Goal: Navigation & Orientation: Find specific page/section

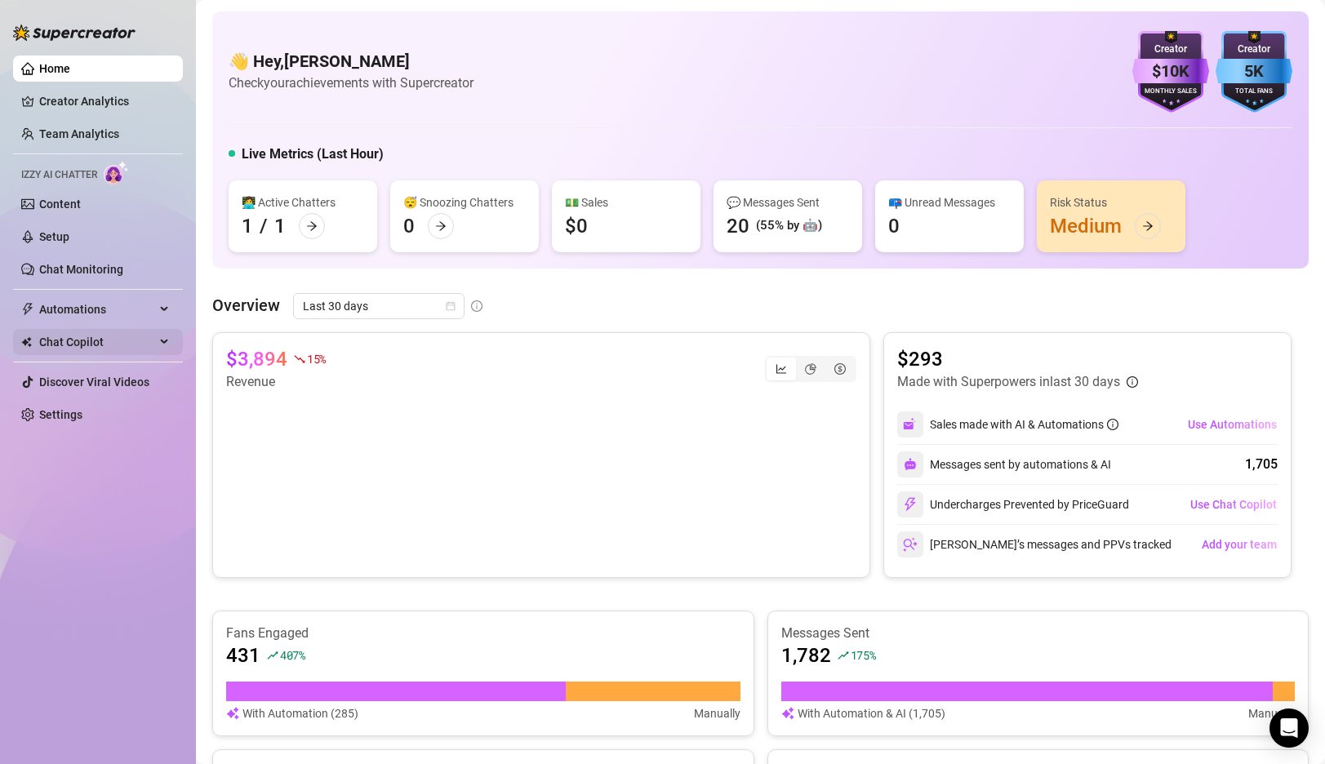
click at [76, 349] on span "Chat Copilot" at bounding box center [97, 342] width 116 height 26
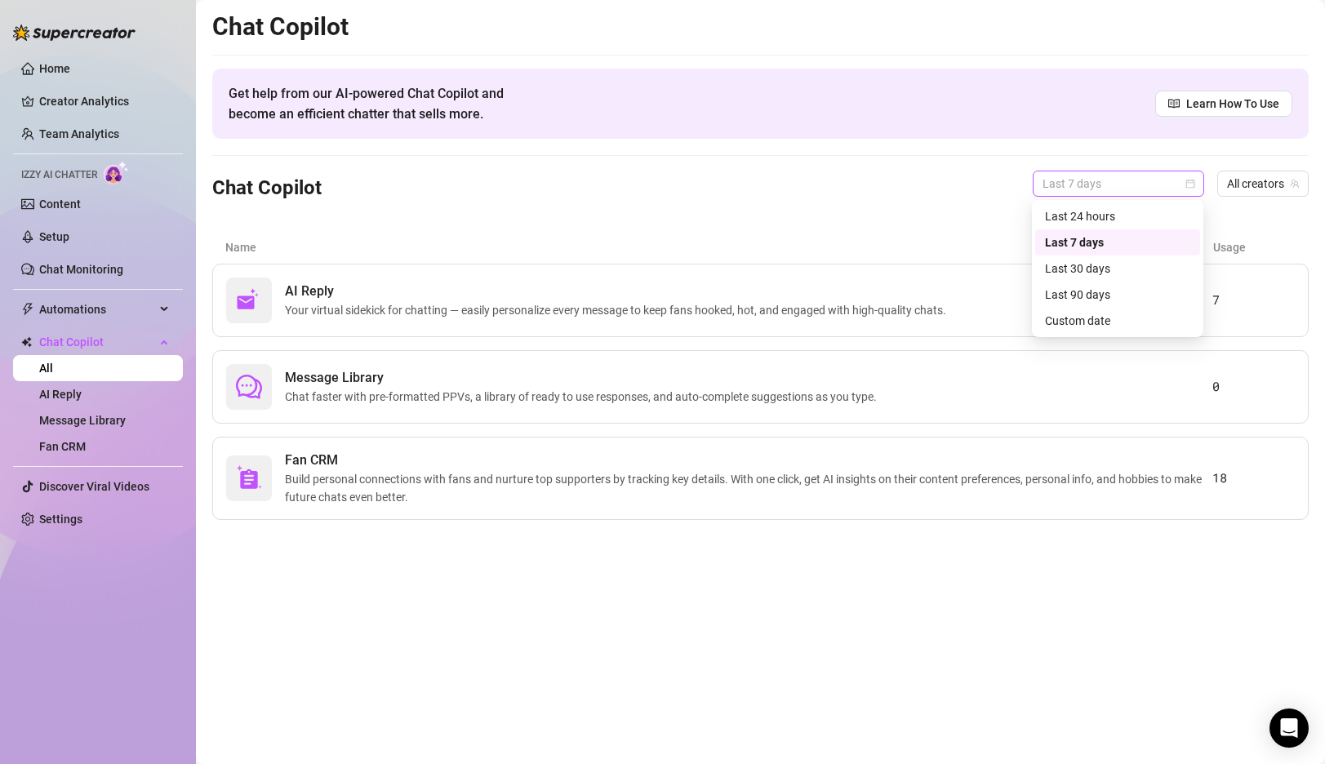
click at [1156, 179] on span "Last 7 days" at bounding box center [1119, 184] width 152 height 25
click at [1114, 212] on div "Last 24 hours" at bounding box center [1117, 216] width 145 height 18
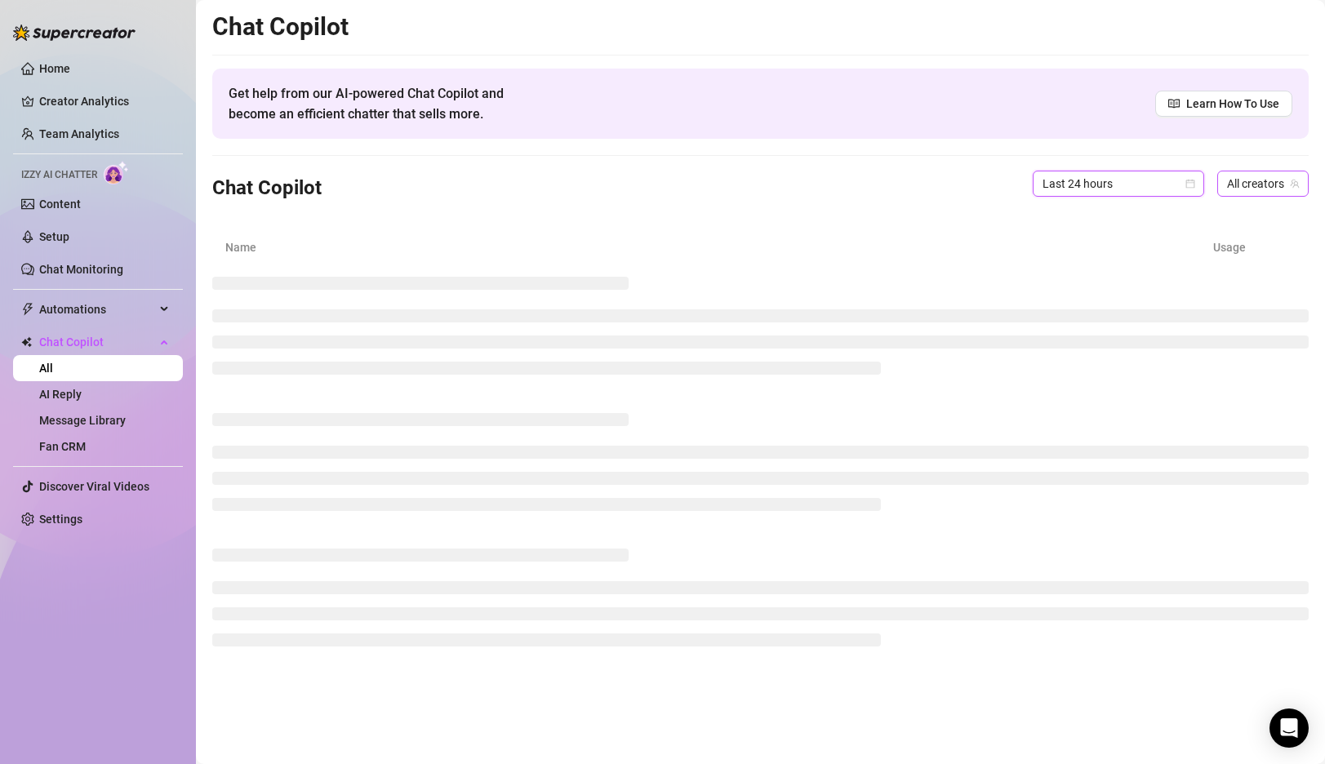
click at [1265, 185] on span "All creators" at bounding box center [1263, 184] width 72 height 25
click at [1214, 243] on span "[PERSON_NAME]" at bounding box center [1191, 243] width 87 height 18
click at [863, 173] on div "Chat Copilot for [PERSON_NAME] Last 24 hours [PERSON_NAME] (bostonry) [PERSON_N…" at bounding box center [760, 184] width 1097 height 56
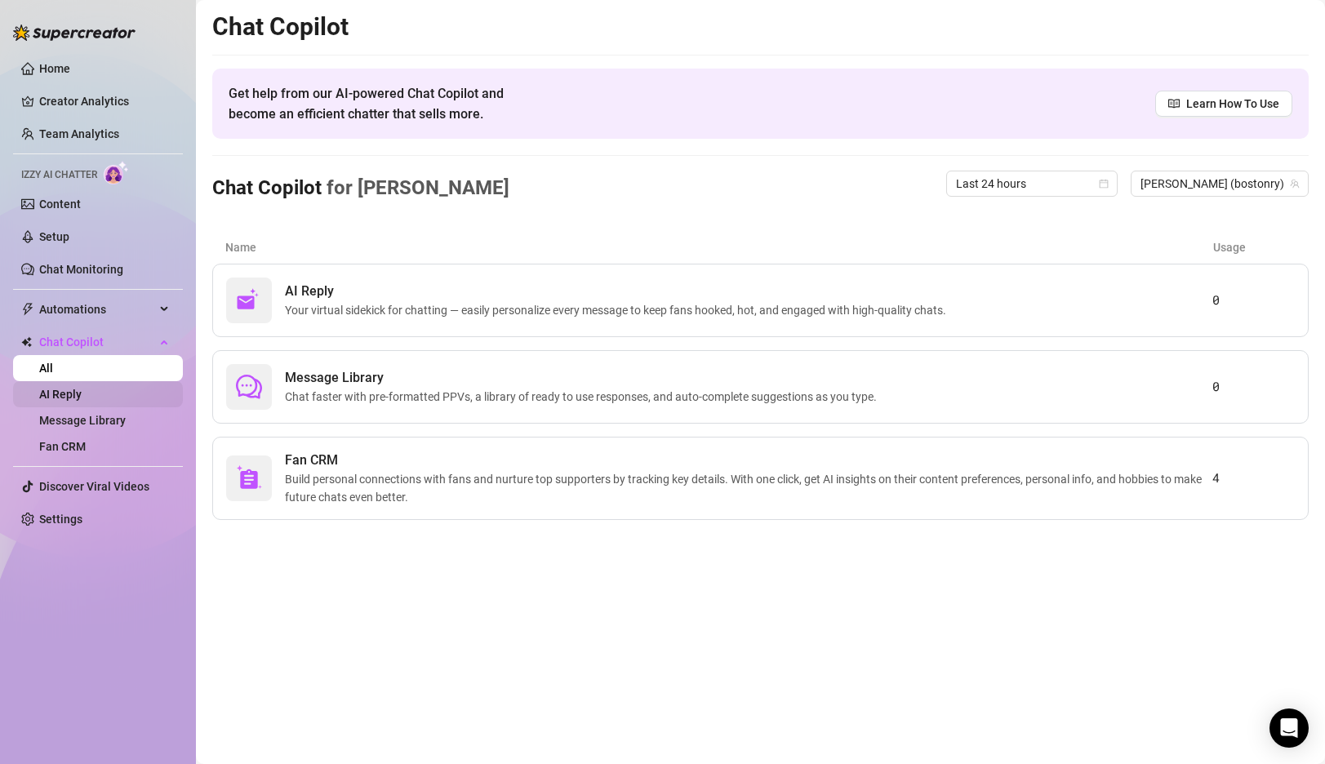
click at [82, 396] on link "AI Reply" at bounding box center [60, 394] width 42 height 13
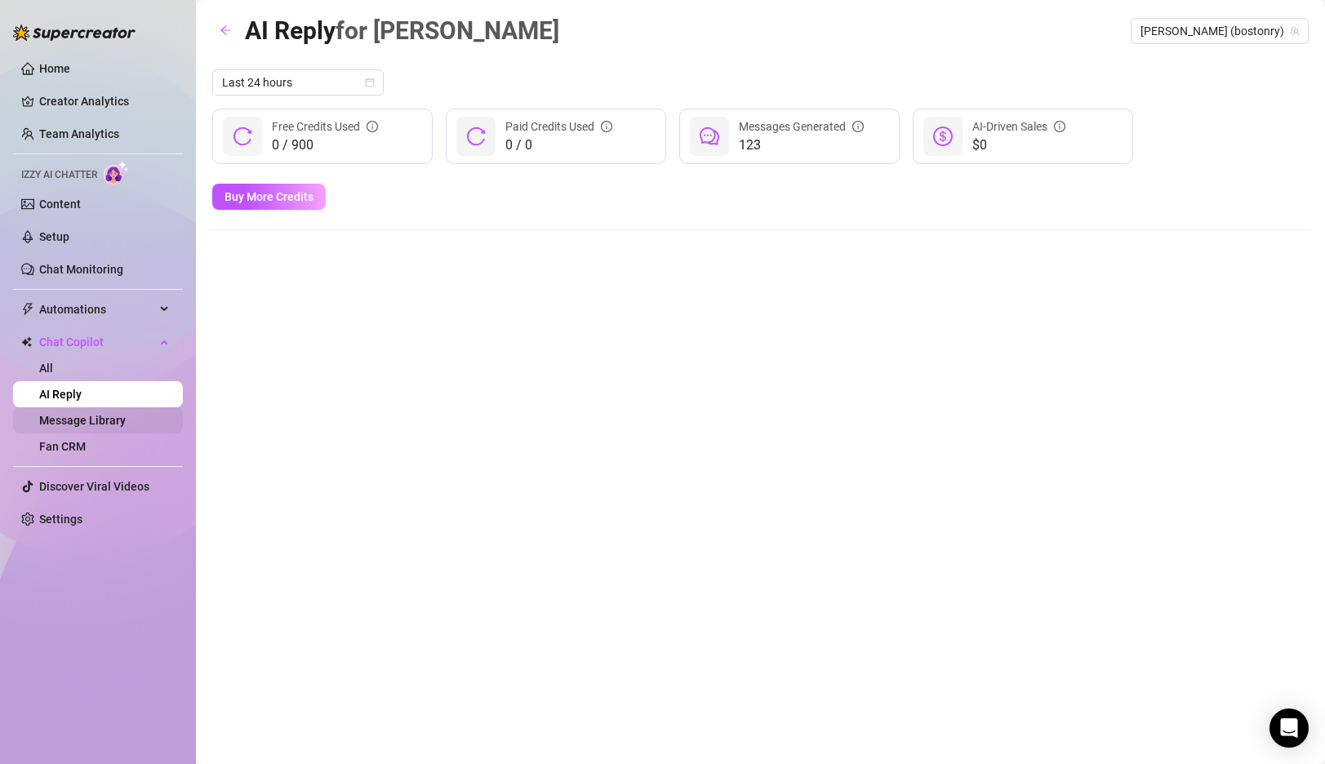
click at [92, 417] on link "Message Library" at bounding box center [82, 420] width 87 height 13
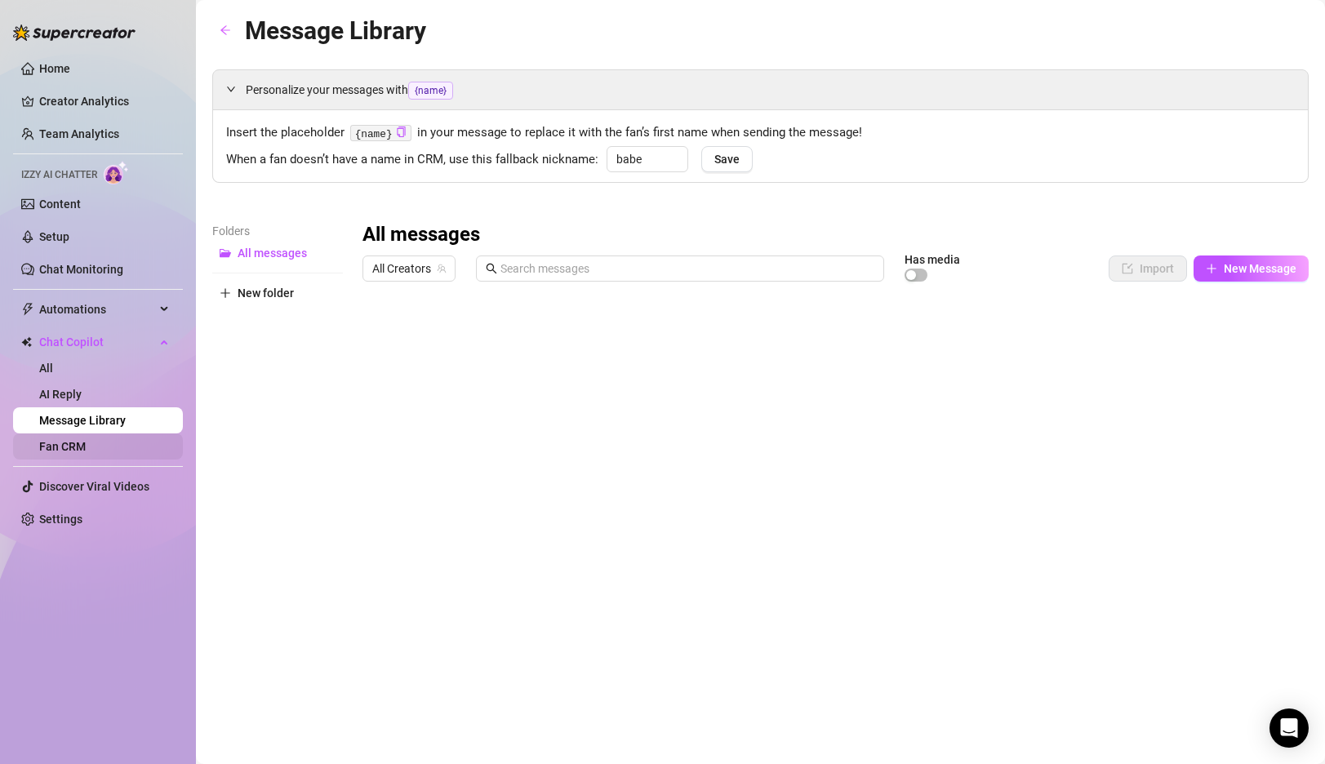
click at [71, 448] on link "Fan CRM" at bounding box center [62, 446] width 47 height 13
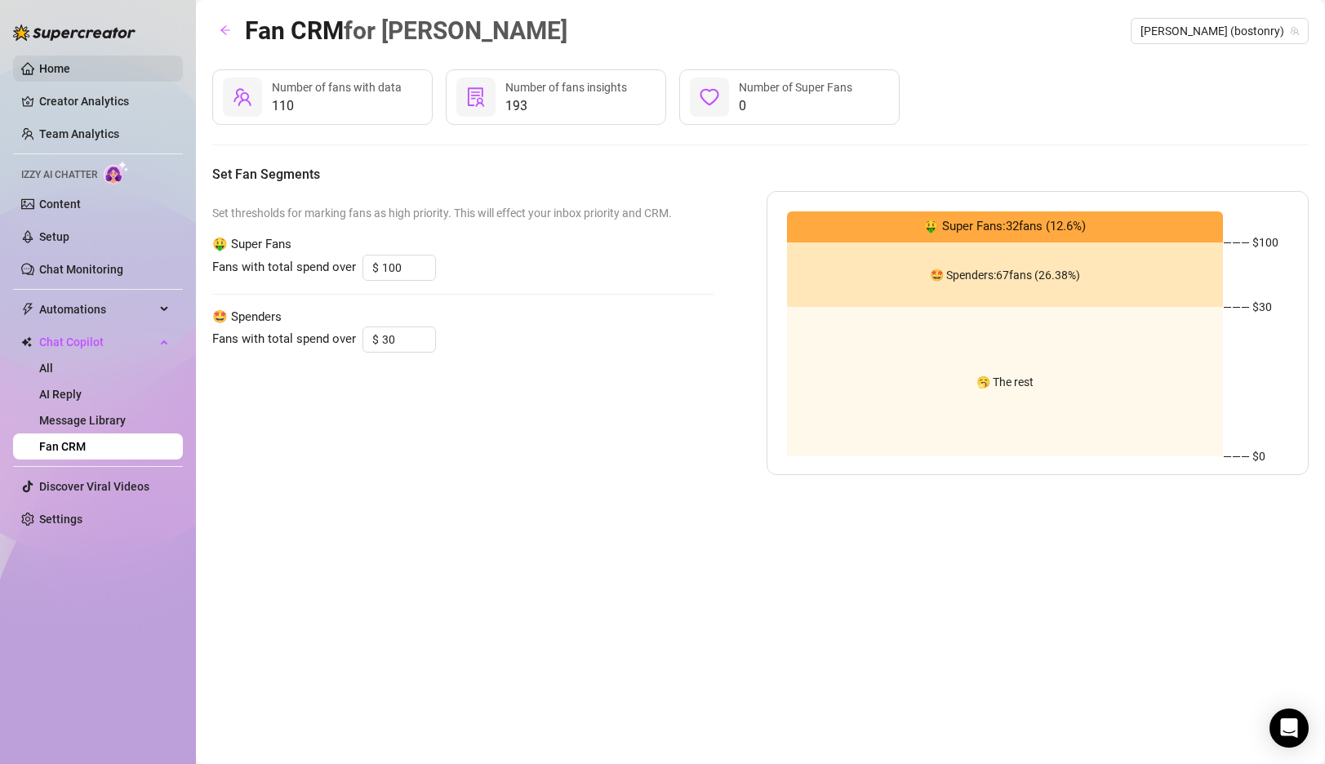
click at [70, 69] on link "Home" at bounding box center [54, 68] width 31 height 13
